Goal: Task Accomplishment & Management: Manage account settings

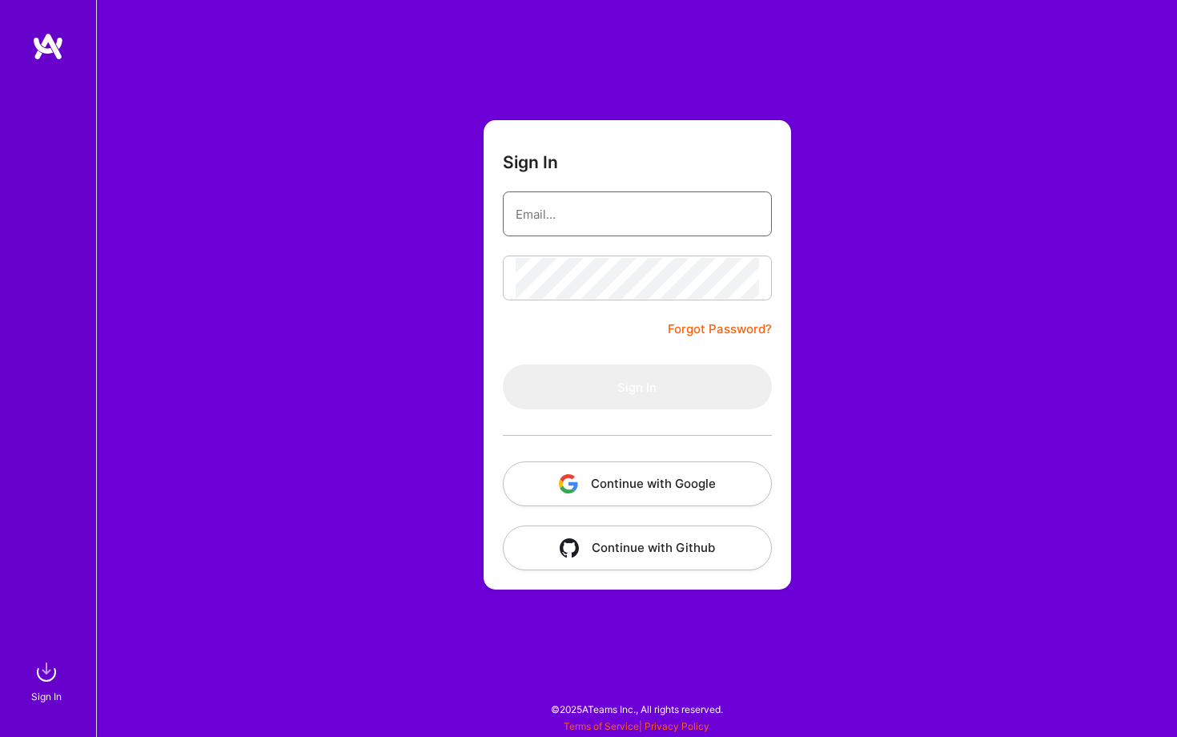
click at [623, 218] on input "email" at bounding box center [637, 214] width 243 height 41
click at [736, 159] on form "Sign In Forgot Password? Sign In Continue with Google Continue with Github" at bounding box center [638, 354] width 308 height 469
click at [686, 211] on input "email" at bounding box center [637, 214] width 243 height 41
click at [630, 463] on button "Continue with Google" at bounding box center [637, 483] width 269 height 45
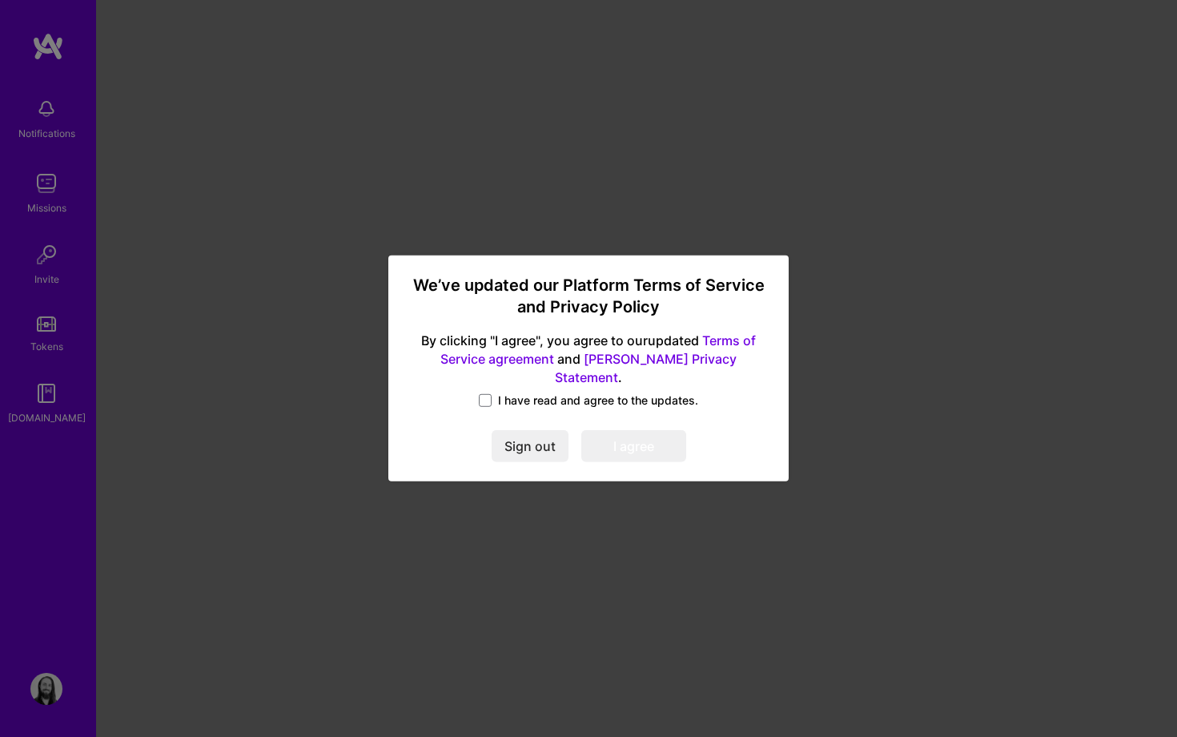
click at [501, 392] on span "I have read and agree to the updates." at bounding box center [598, 400] width 200 height 16
click at [0, 0] on input "I have read and agree to the updates." at bounding box center [0, 0] width 0 height 0
click at [661, 455] on div "We’ve updated our Platform Terms of Service and Privacy Policy By clicking "I a…" at bounding box center [589, 368] width 388 height 214
click at [661, 448] on button "I agree" at bounding box center [633, 447] width 105 height 32
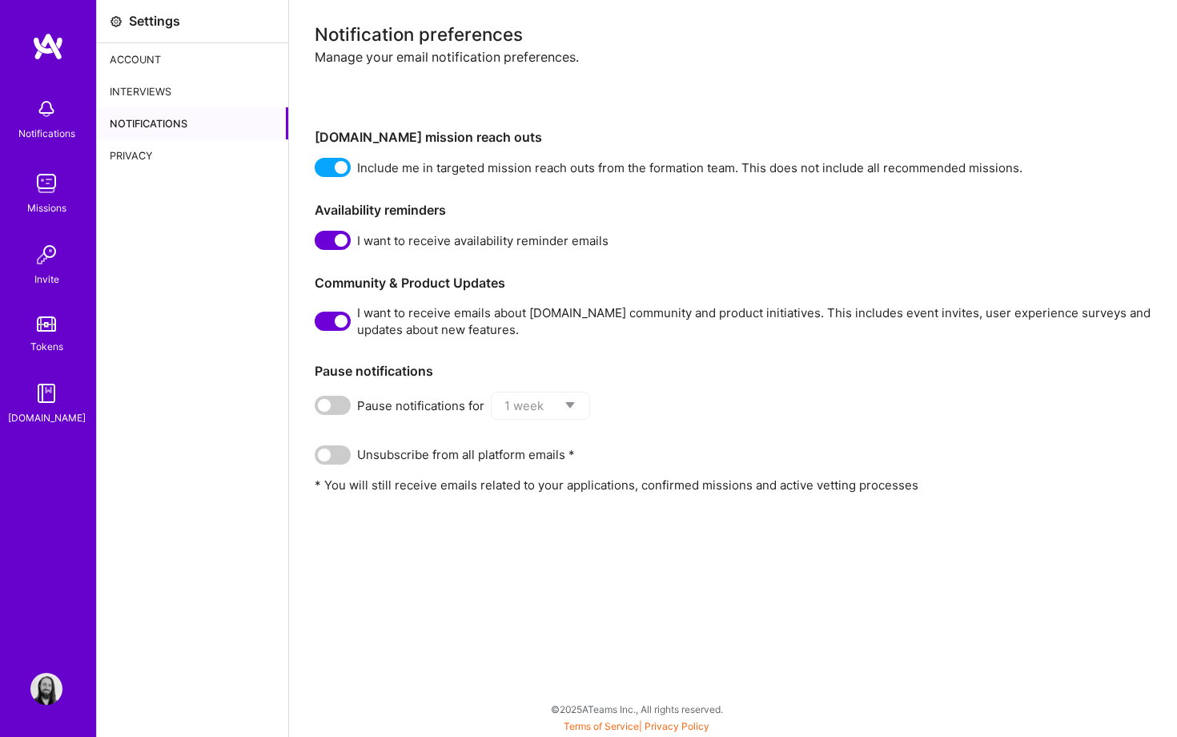
click at [186, 90] on div "Interviews" at bounding box center [192, 91] width 191 height 32
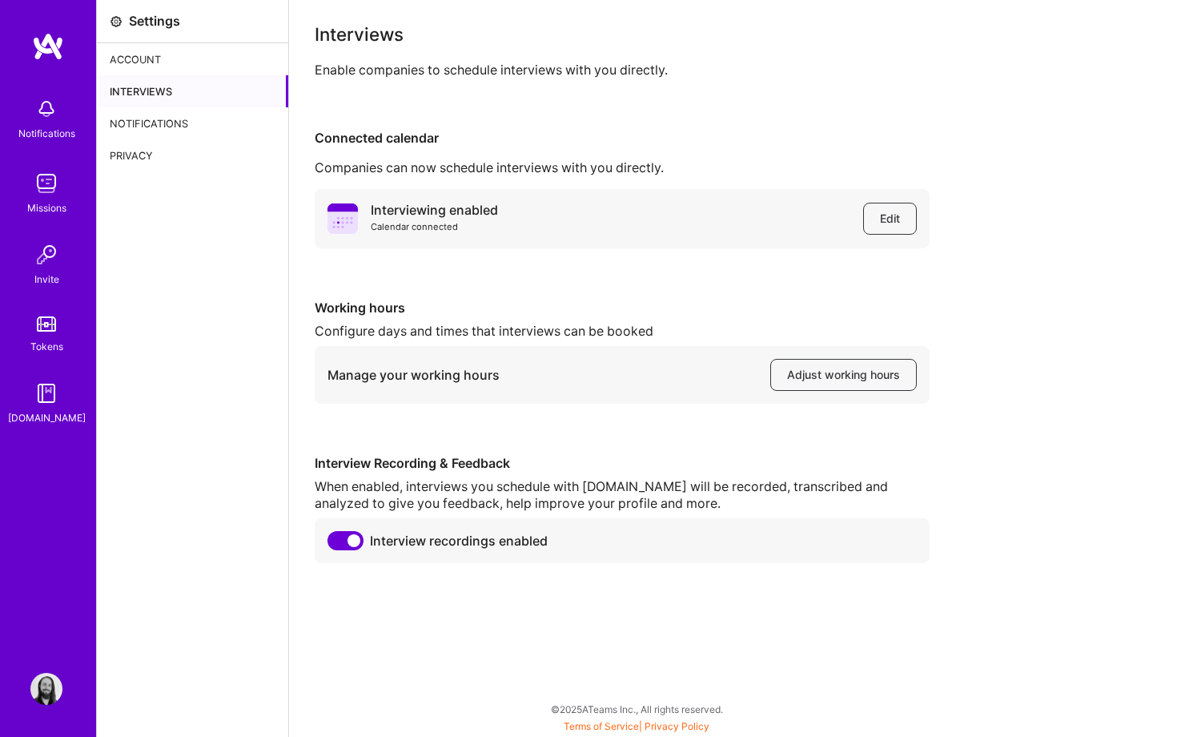
click at [177, 60] on div "Account" at bounding box center [192, 59] width 191 height 32
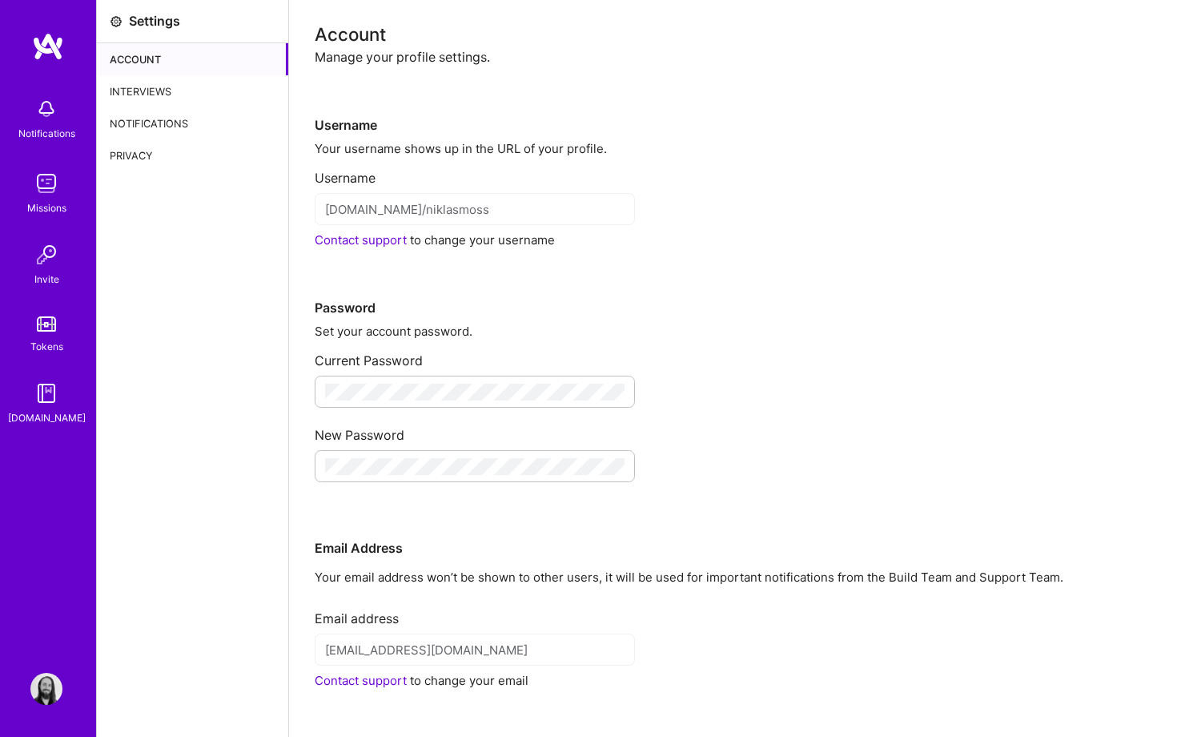
click at [159, 158] on div "Privacy" at bounding box center [192, 155] width 191 height 32
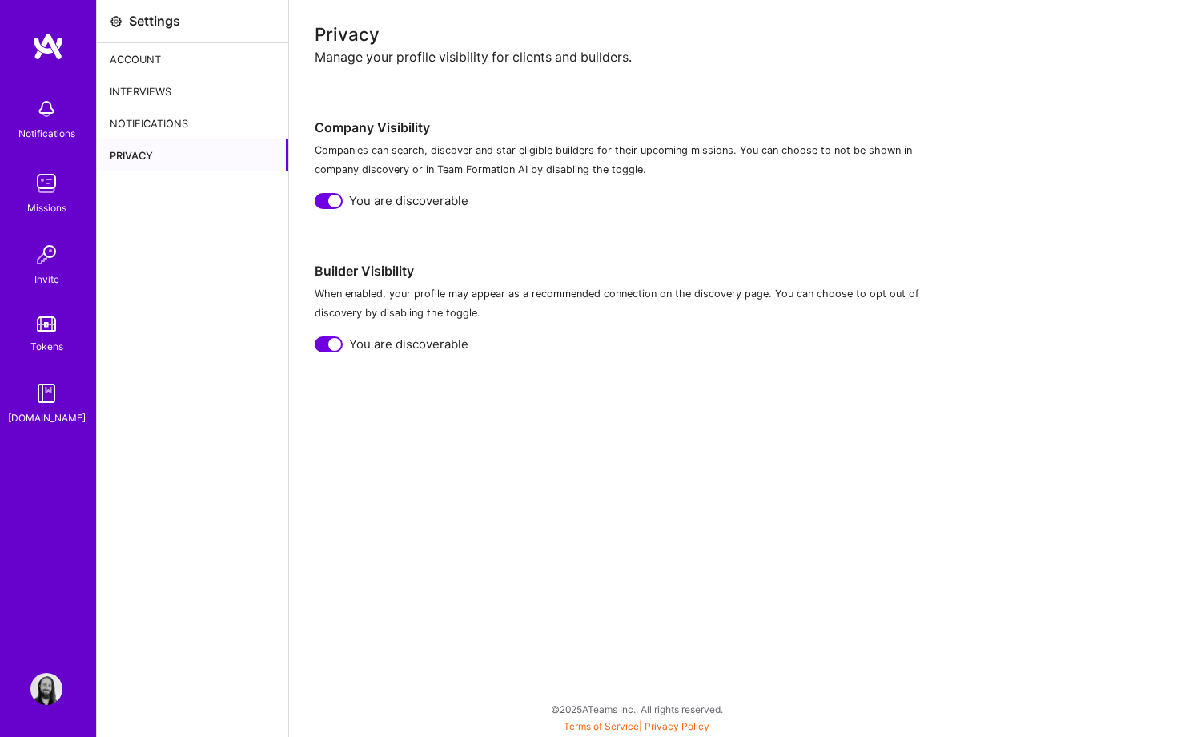
click at [54, 222] on div "Notifications Missions Invite Tokens [DOMAIN_NAME]" at bounding box center [48, 258] width 96 height 336
click at [50, 185] on img at bounding box center [46, 183] width 32 height 32
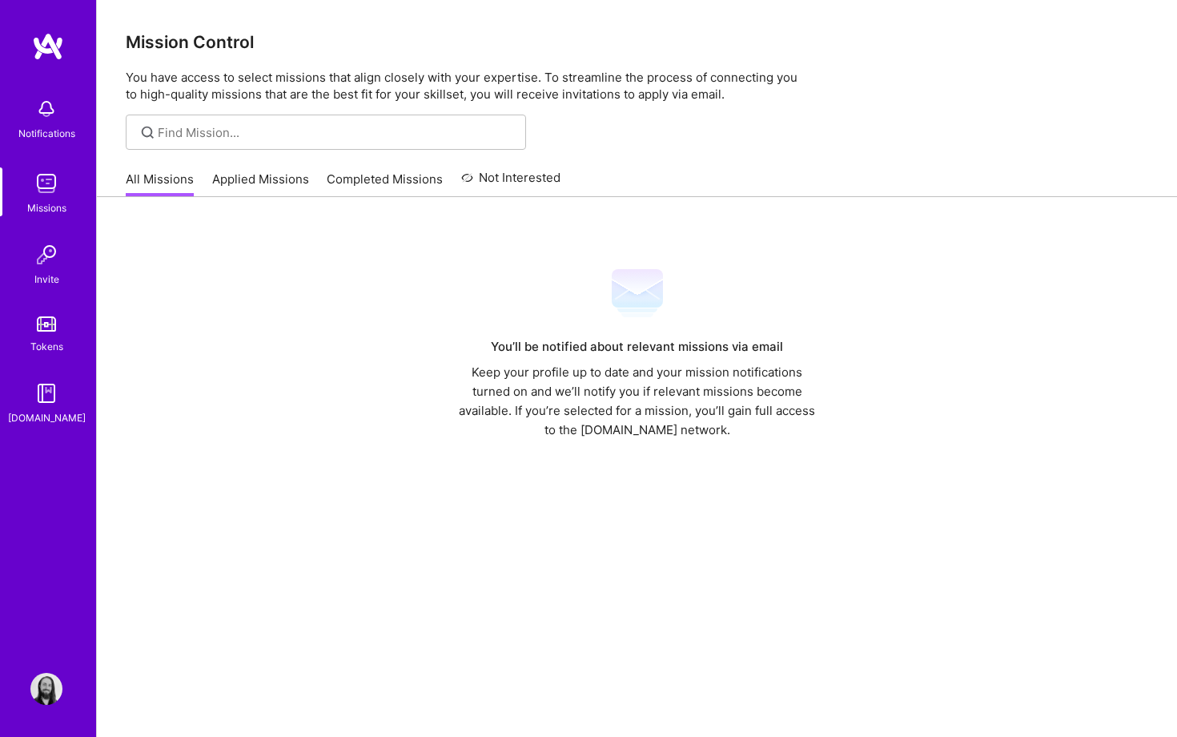
click at [42, 266] on img at bounding box center [46, 255] width 32 height 32
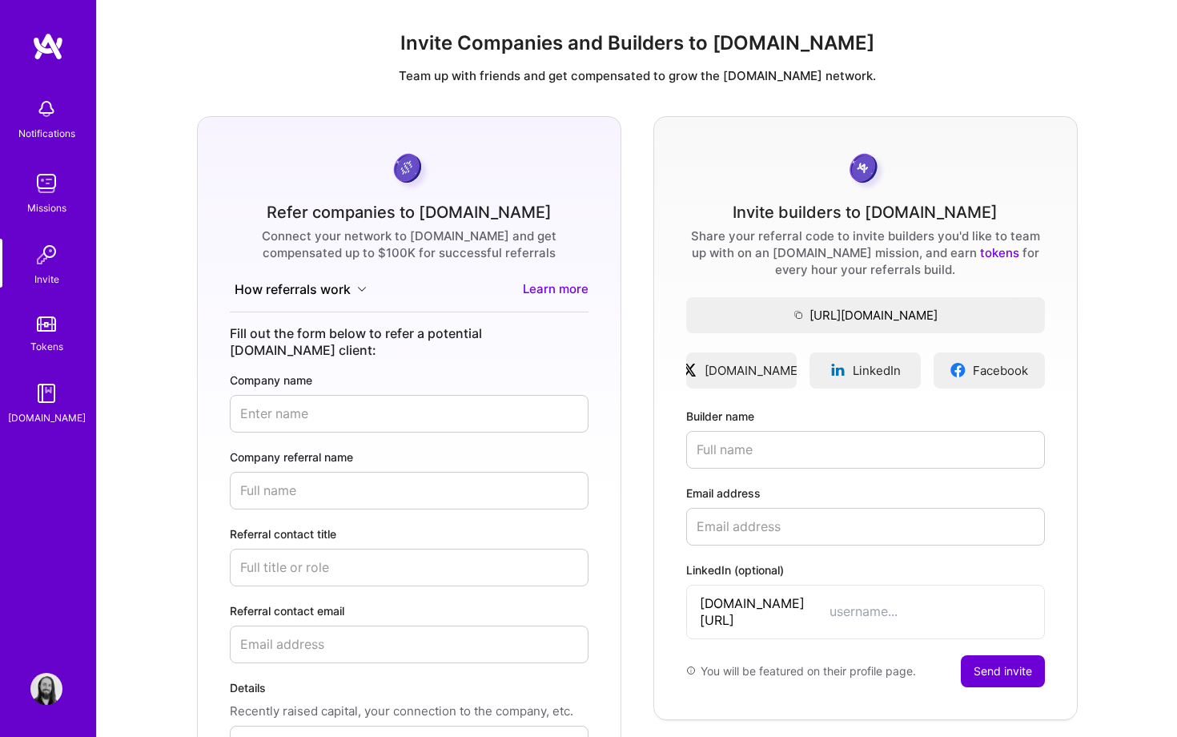
click at [47, 314] on link "Tokens" at bounding box center [46, 332] width 99 height 45
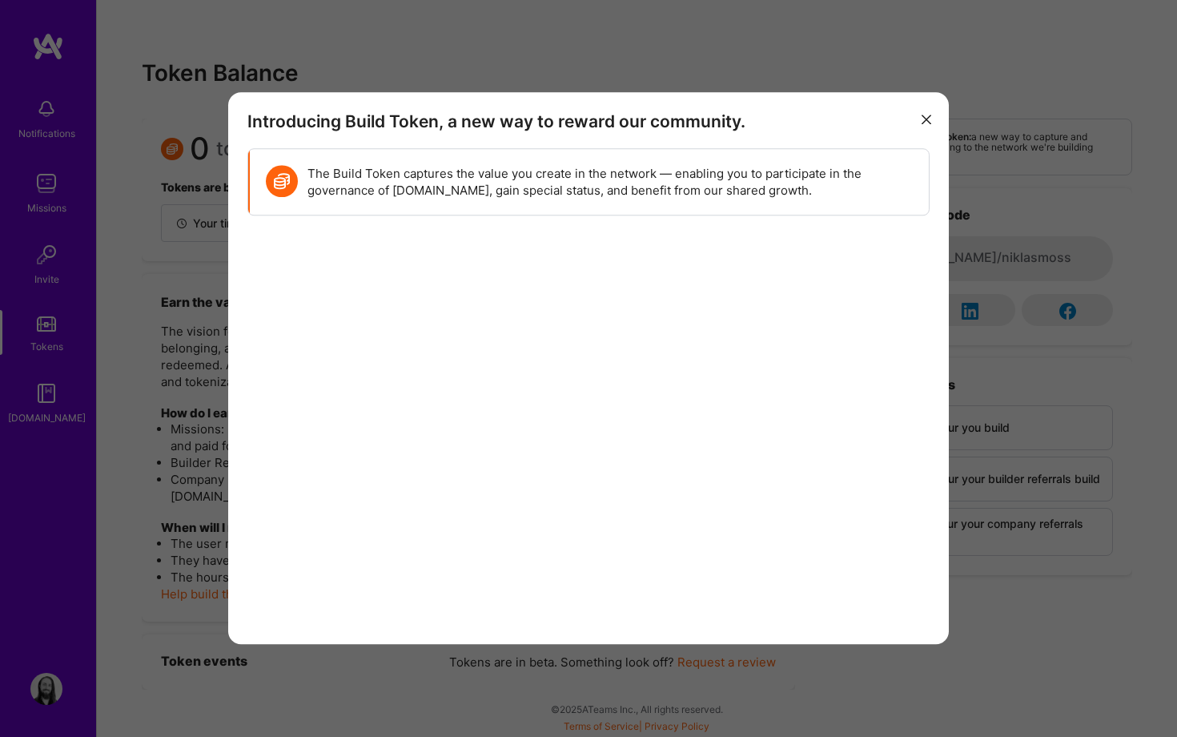
click at [48, 404] on div "Introducing Build Token, a new way to reward our community. The Build Token cap…" at bounding box center [588, 368] width 1177 height 737
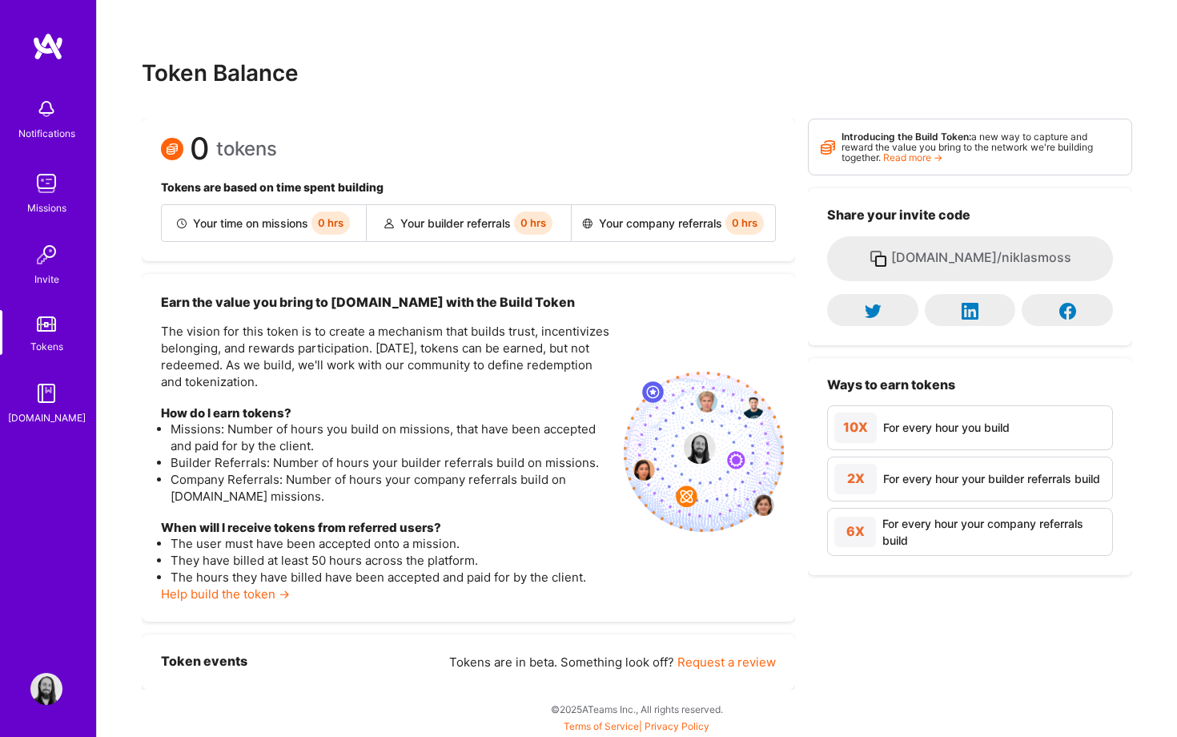
click at [40, 119] on img at bounding box center [46, 109] width 32 height 32
click at [58, 193] on img at bounding box center [46, 183] width 32 height 32
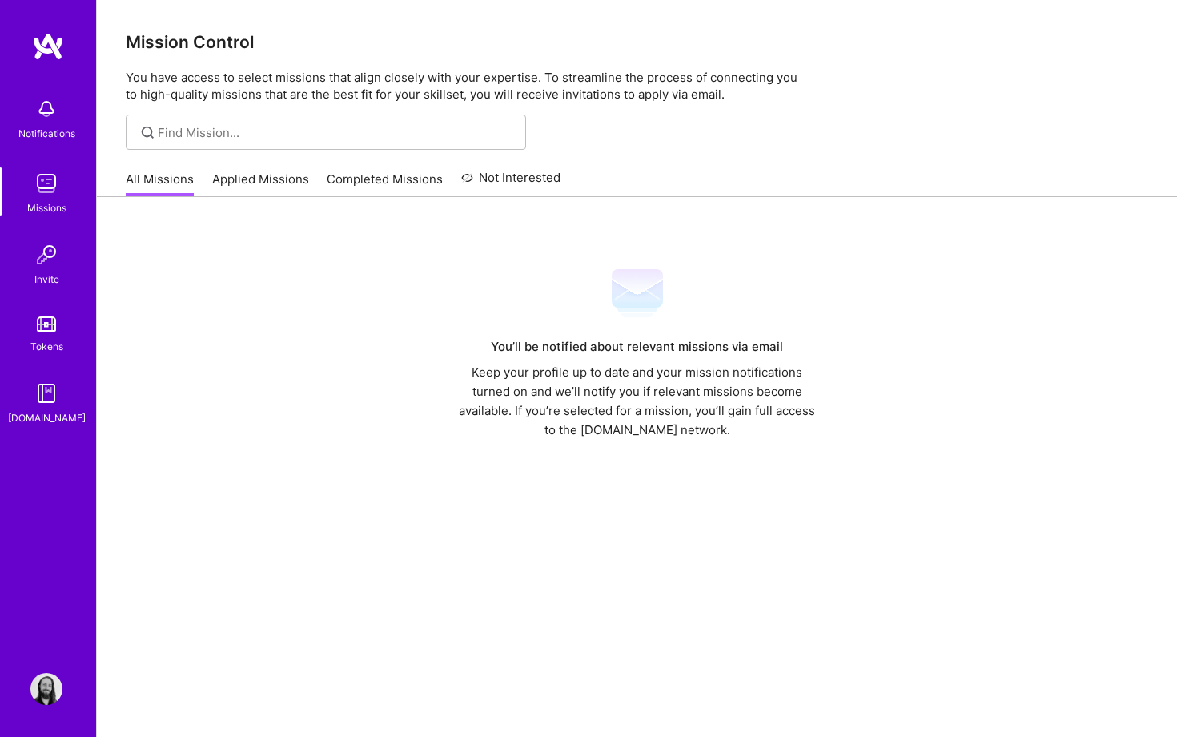
click at [256, 179] on link "Applied Missions" at bounding box center [260, 184] width 97 height 26
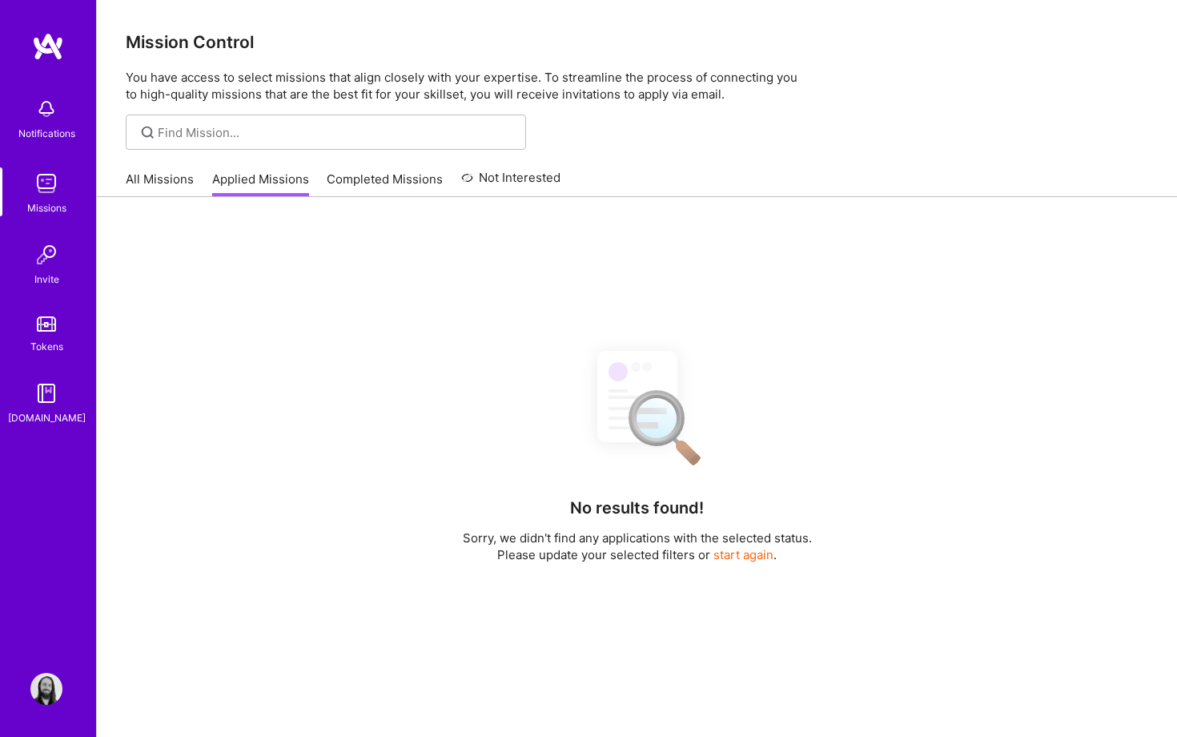
click at [377, 178] on link "Completed Missions" at bounding box center [385, 184] width 116 height 26
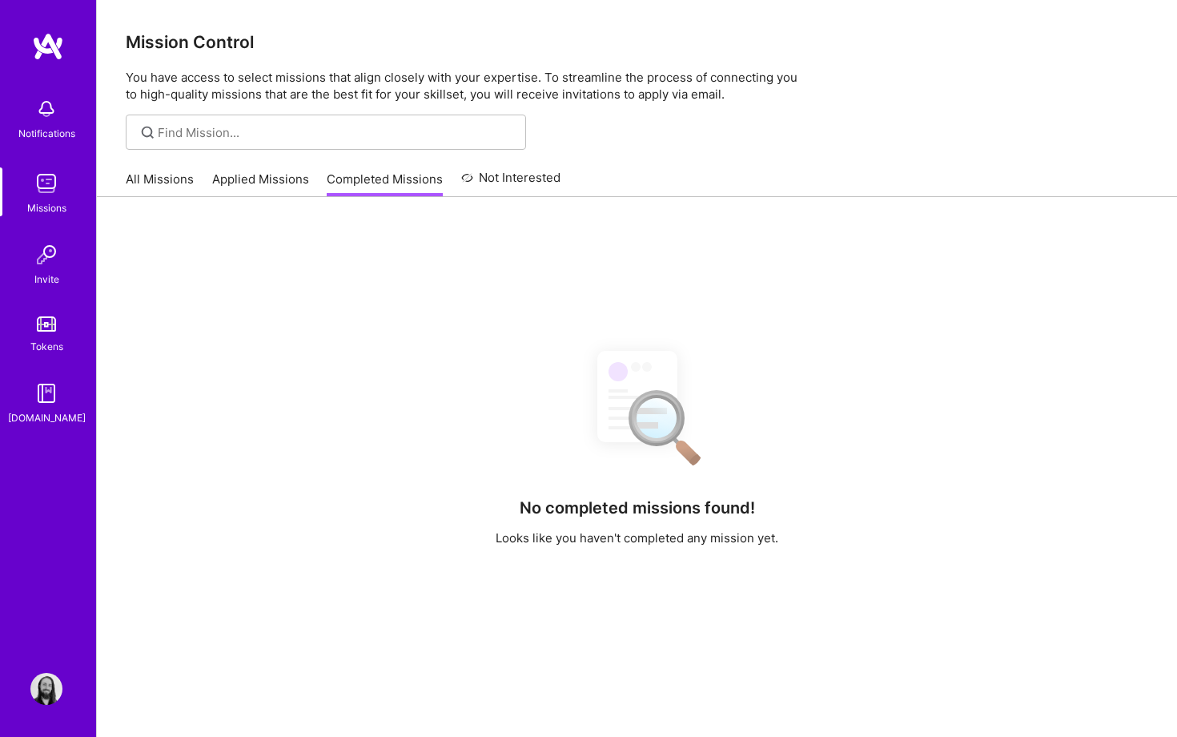
click at [510, 181] on link "Not Interested" at bounding box center [511, 182] width 100 height 29
click at [247, 175] on link "Applied Missions" at bounding box center [260, 184] width 97 height 26
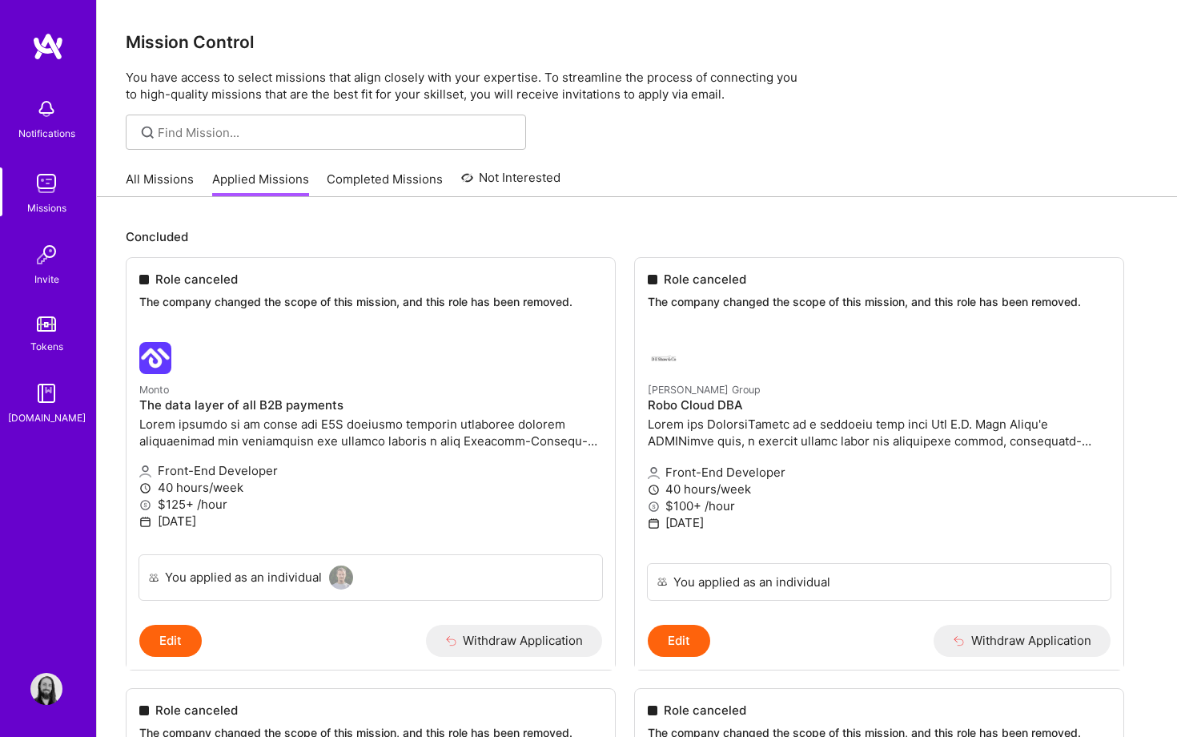
click at [152, 174] on link "All Missions" at bounding box center [160, 184] width 68 height 26
